Goal: Find specific page/section: Find specific page/section

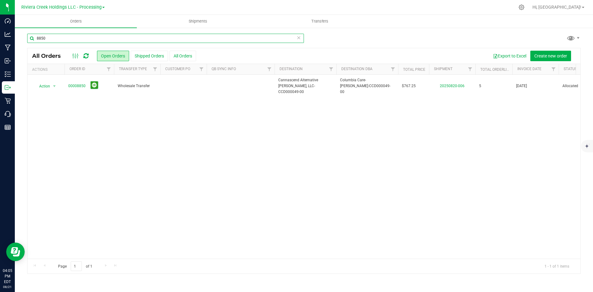
drag, startPoint x: 55, startPoint y: 35, endPoint x: -4, endPoint y: 33, distance: 59.0
click at [0, 33] on html "Dashboard Analytics Manufacturing Inbound Inventory Outbound Retail Call Center…" at bounding box center [296, 146] width 593 height 292
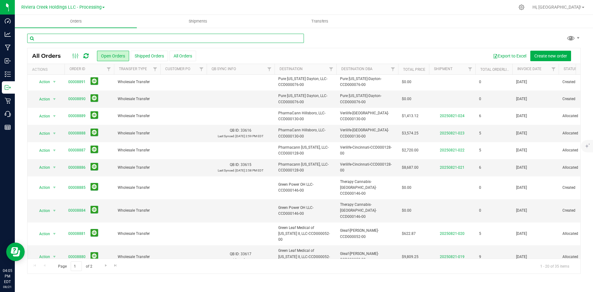
scroll to position [163, 0]
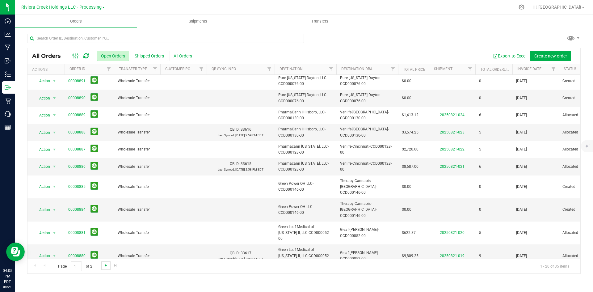
click at [105, 265] on span "Go to the next page" at bounding box center [105, 265] width 5 height 5
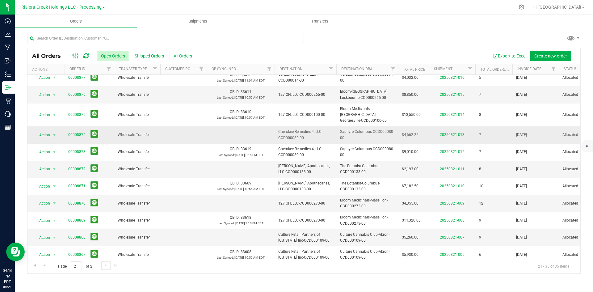
scroll to position [0, 0]
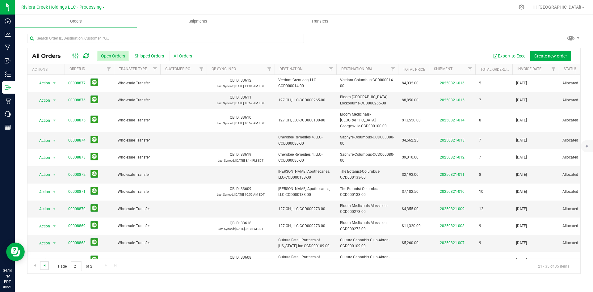
click at [46, 264] on span "Go to the previous page" at bounding box center [44, 265] width 5 height 5
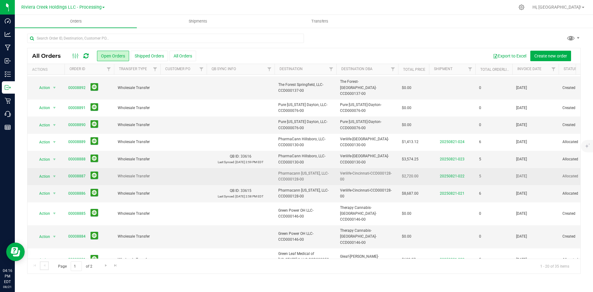
scroll to position [163, 0]
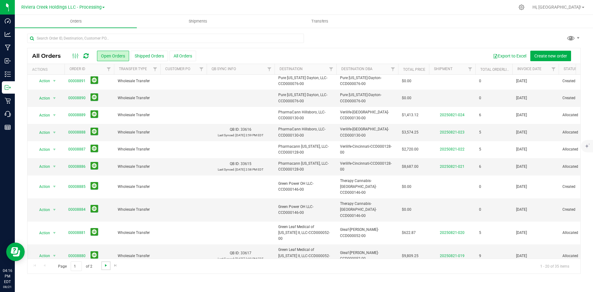
click at [103, 266] on span "Go to the next page" at bounding box center [105, 265] width 5 height 5
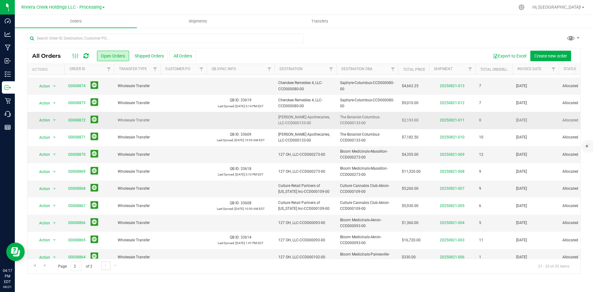
scroll to position [0, 0]
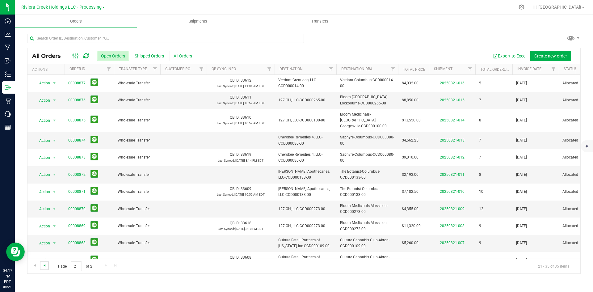
click at [46, 263] on span "Go to the previous page" at bounding box center [44, 265] width 5 height 5
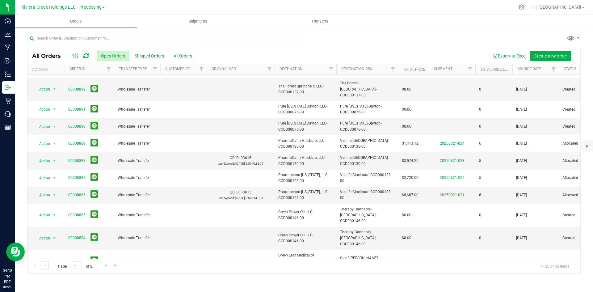
scroll to position [163, 0]
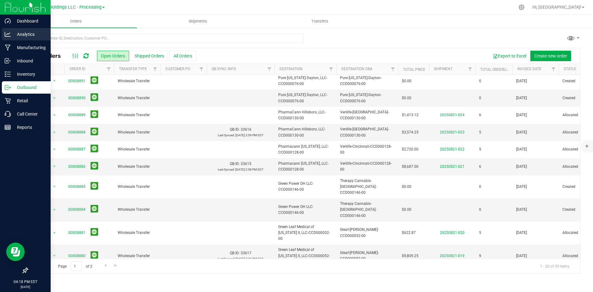
click at [31, 33] on p "Analytics" at bounding box center [29, 34] width 37 height 7
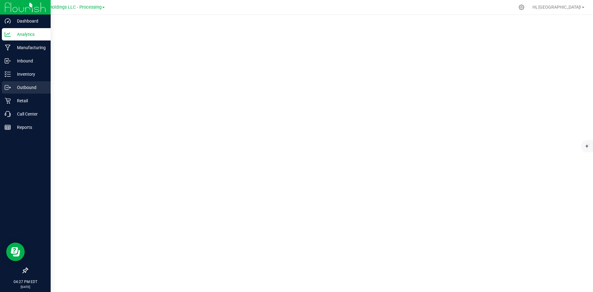
click at [20, 86] on p "Outbound" at bounding box center [29, 87] width 37 height 7
